Goal: Entertainment & Leisure: Consume media (video, audio)

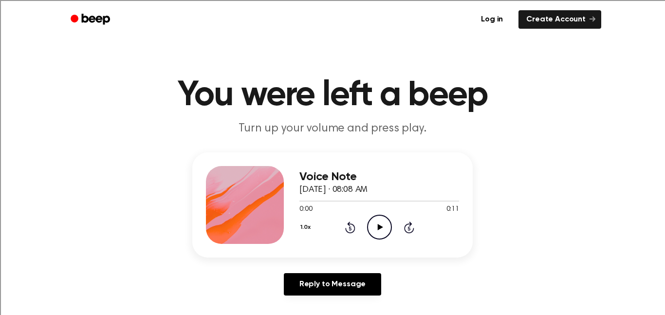
click at [381, 220] on icon "Play Audio" at bounding box center [379, 227] width 25 height 25
click at [351, 234] on div "1.0x Rewind 5 seconds Pause Audio Skip 5 seconds" at bounding box center [379, 227] width 160 height 25
click at [354, 230] on icon at bounding box center [350, 227] width 10 height 12
click at [353, 230] on icon at bounding box center [350, 227] width 10 height 12
click at [354, 228] on icon at bounding box center [350, 227] width 10 height 12
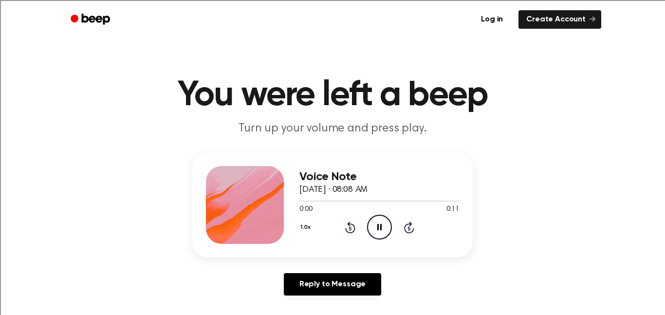
click at [353, 229] on icon "Rewind 5 seconds" at bounding box center [350, 227] width 11 height 13
click at [354, 228] on icon at bounding box center [350, 227] width 10 height 12
click at [360, 226] on div "1.0x Rewind 5 seconds Pause Audio Skip 5 seconds" at bounding box center [379, 227] width 160 height 25
click at [360, 228] on div "1.0x Rewind 5 seconds Pause Audio Skip 5 seconds" at bounding box center [379, 227] width 160 height 25
click at [360, 229] on div "1.0x Rewind 5 seconds Pause Audio Skip 5 seconds" at bounding box center [379, 227] width 160 height 25
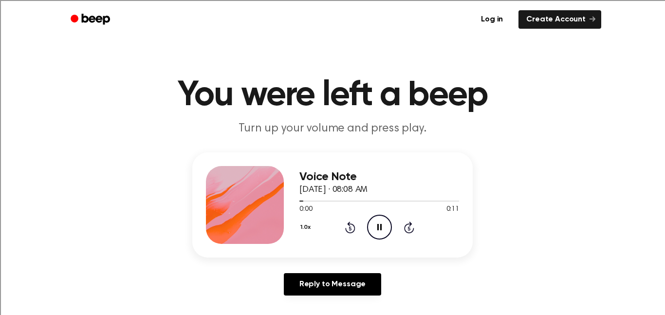
click at [354, 229] on icon at bounding box center [350, 227] width 10 height 12
click at [351, 234] on div "1.0x Rewind 5 seconds Pause Audio Skip 5 seconds" at bounding box center [379, 227] width 160 height 25
click at [355, 232] on icon "Rewind 5 seconds" at bounding box center [350, 227] width 11 height 13
click at [355, 229] on icon at bounding box center [350, 227] width 10 height 12
click at [353, 227] on icon "Rewind 5 seconds" at bounding box center [350, 227] width 11 height 13
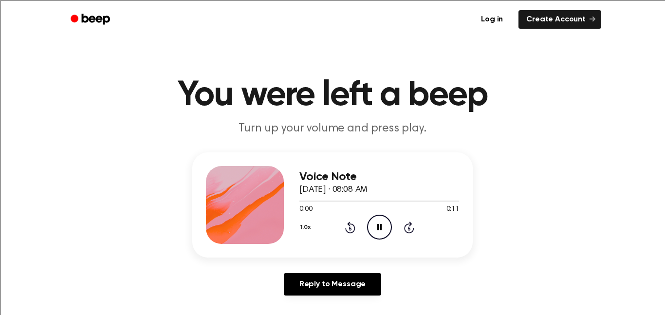
click at [350, 228] on icon at bounding box center [350, 228] width 2 height 4
click at [353, 225] on icon at bounding box center [350, 227] width 10 height 12
click at [353, 227] on icon at bounding box center [350, 227] width 10 height 12
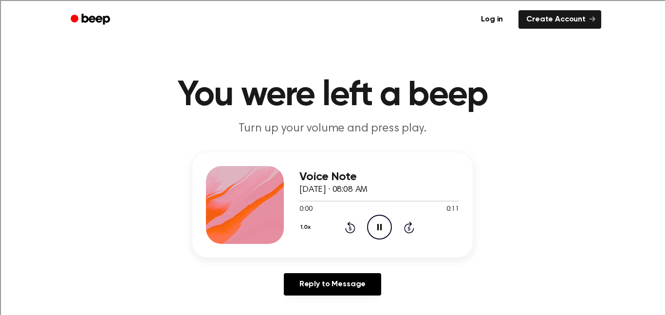
click at [354, 227] on icon at bounding box center [350, 227] width 10 height 12
click at [360, 223] on div "1.0x Rewind 5 seconds Pause Audio Skip 5 seconds" at bounding box center [379, 227] width 160 height 25
click at [381, 233] on icon "Play Audio" at bounding box center [379, 227] width 25 height 25
click at [377, 221] on icon "Play Audio" at bounding box center [379, 227] width 25 height 25
click at [377, 221] on icon "Pause Audio" at bounding box center [379, 227] width 25 height 25
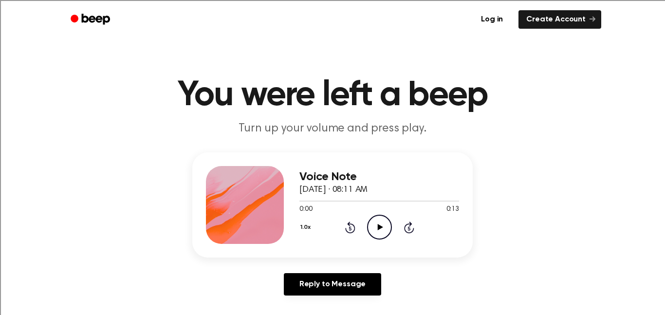
click at [385, 222] on icon "Play Audio" at bounding box center [379, 227] width 25 height 25
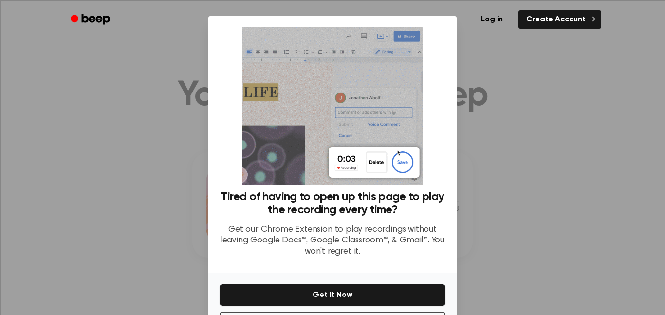
click at [47, 90] on div at bounding box center [332, 157] width 665 height 315
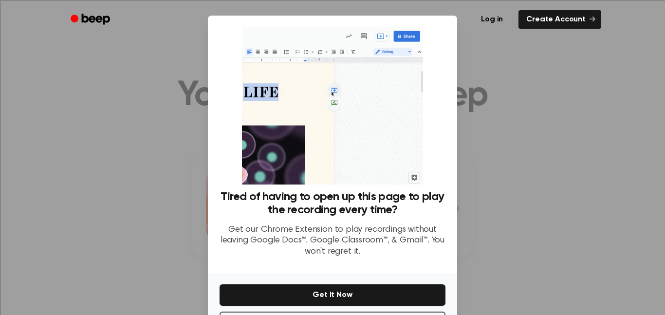
click at [174, 99] on div at bounding box center [332, 157] width 665 height 315
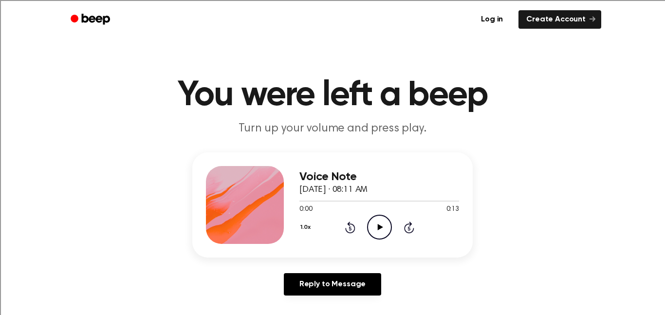
click at [381, 230] on icon "Play Audio" at bounding box center [379, 227] width 25 height 25
click at [376, 226] on icon "Play Audio" at bounding box center [379, 227] width 25 height 25
